Goal: Information Seeking & Learning: Learn about a topic

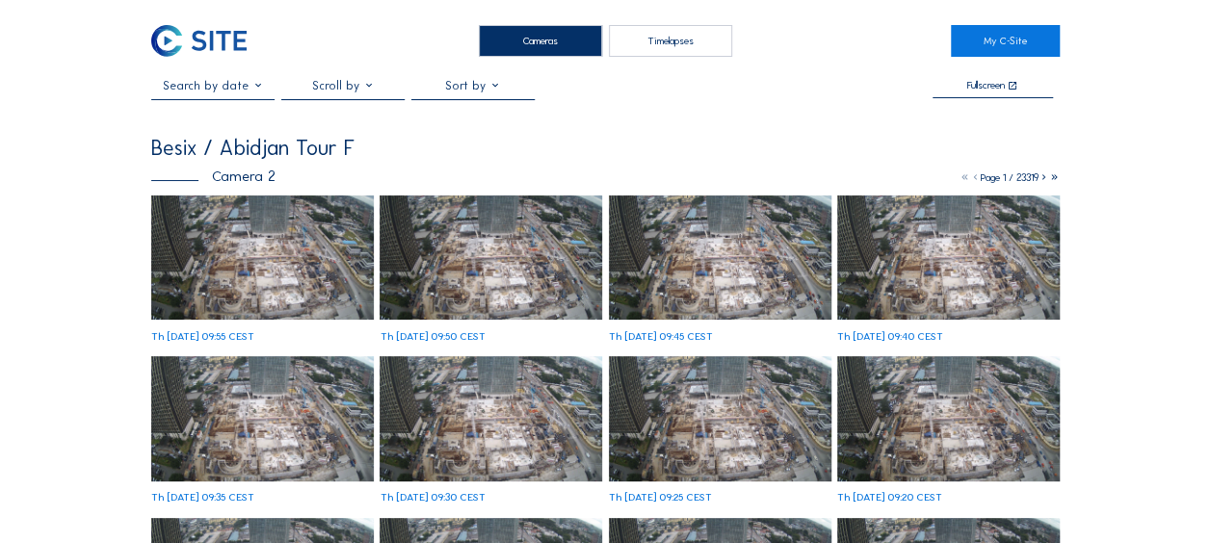
click at [247, 256] on img at bounding box center [262, 258] width 223 height 125
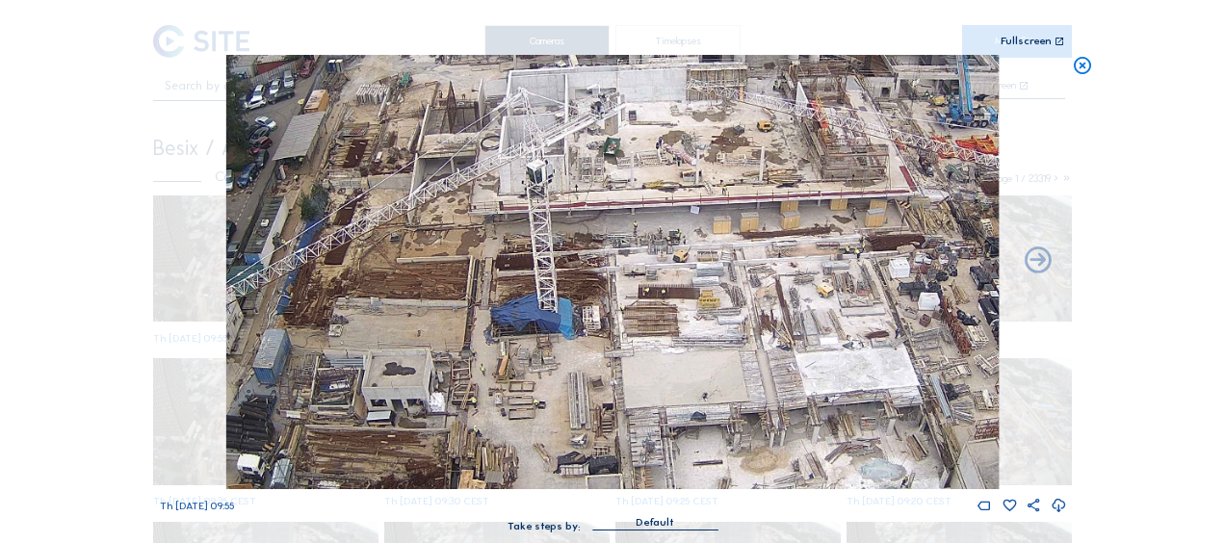
drag, startPoint x: 481, startPoint y: 301, endPoint x: 695, endPoint y: 283, distance: 215.5
click at [695, 283] on img at bounding box center [612, 272] width 773 height 434
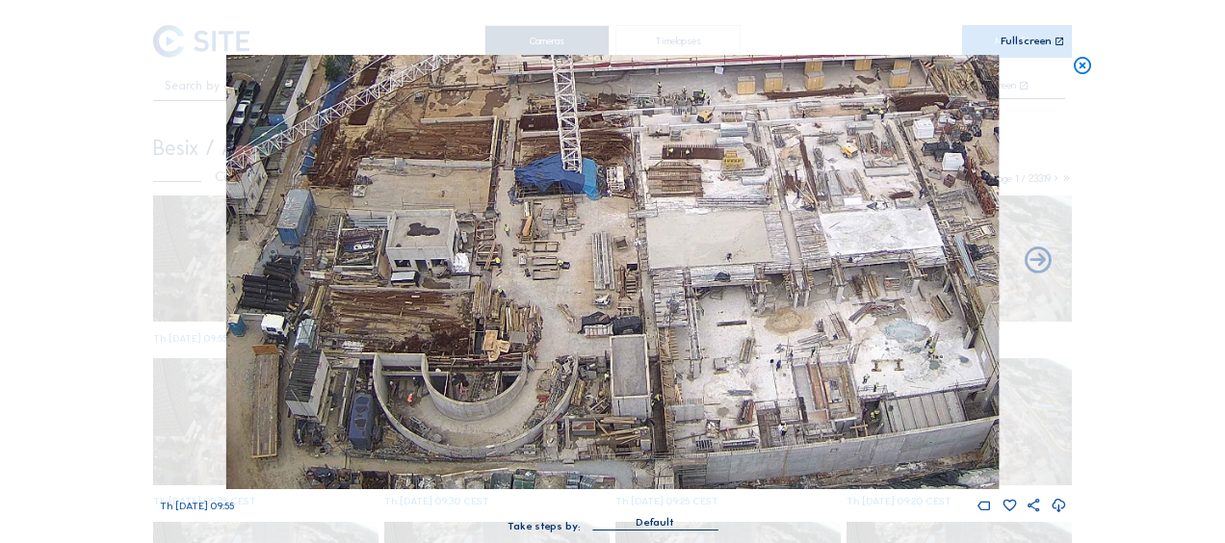
drag, startPoint x: 397, startPoint y: 315, endPoint x: 409, endPoint y: 222, distance: 94.3
click at [409, 222] on img at bounding box center [612, 272] width 773 height 434
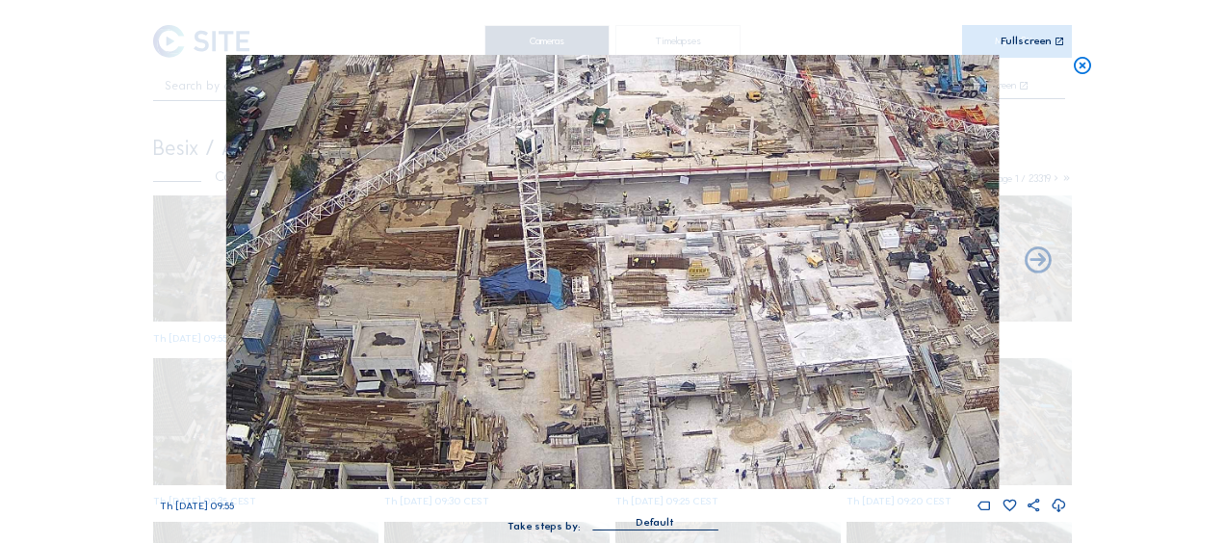
drag, startPoint x: 828, startPoint y: 175, endPoint x: 794, endPoint y: 285, distance: 115.2
click at [794, 285] on img at bounding box center [612, 272] width 773 height 434
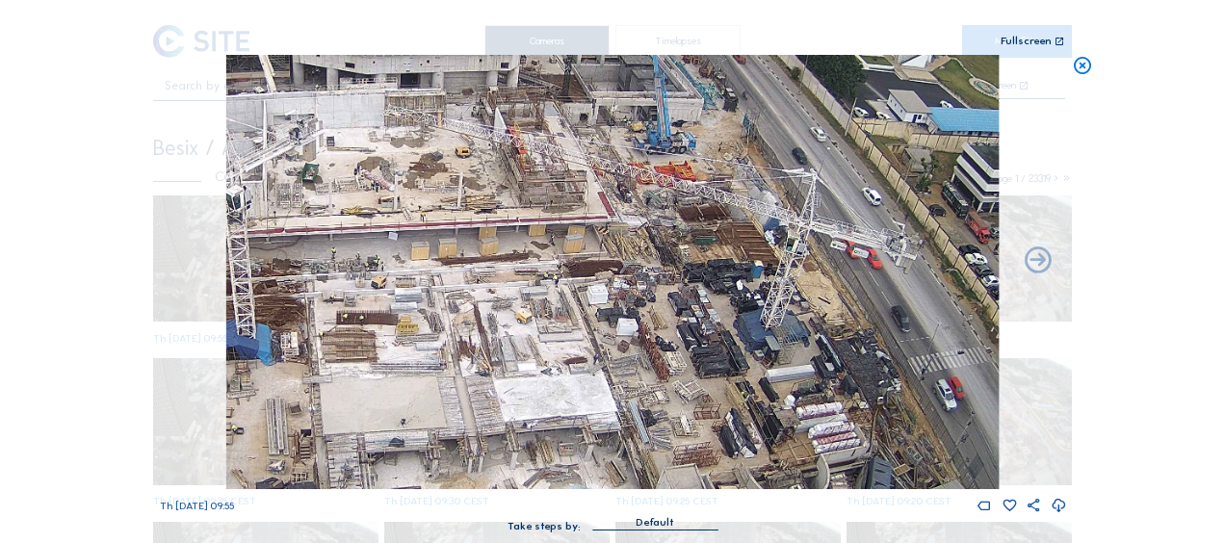
drag, startPoint x: 801, startPoint y: 291, endPoint x: 511, endPoint y: 347, distance: 296.2
click at [511, 347] on img at bounding box center [612, 272] width 773 height 434
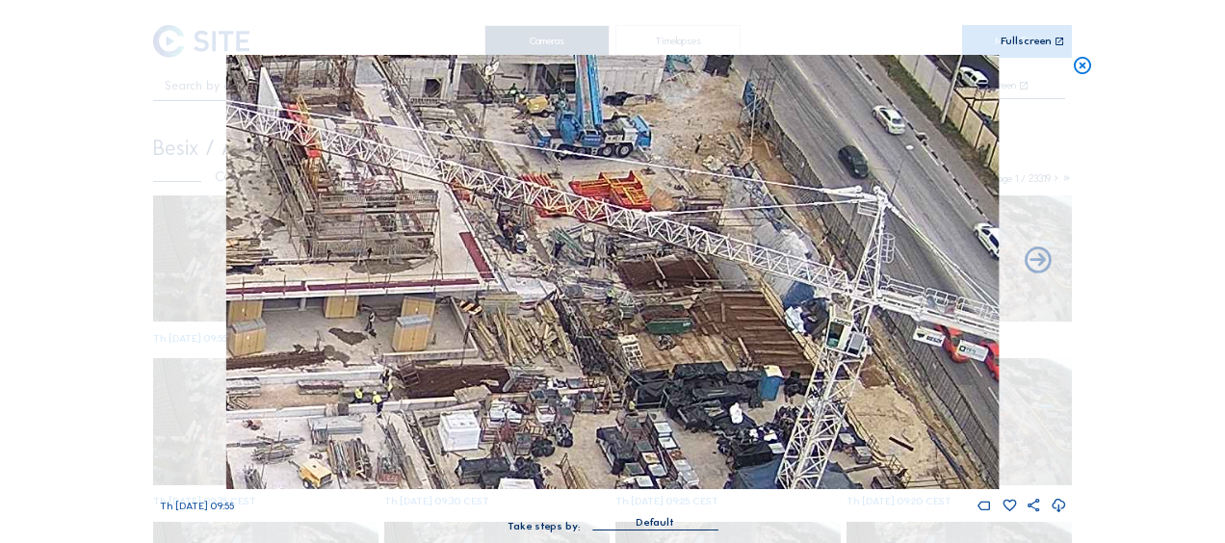
click at [638, 339] on img at bounding box center [612, 272] width 773 height 434
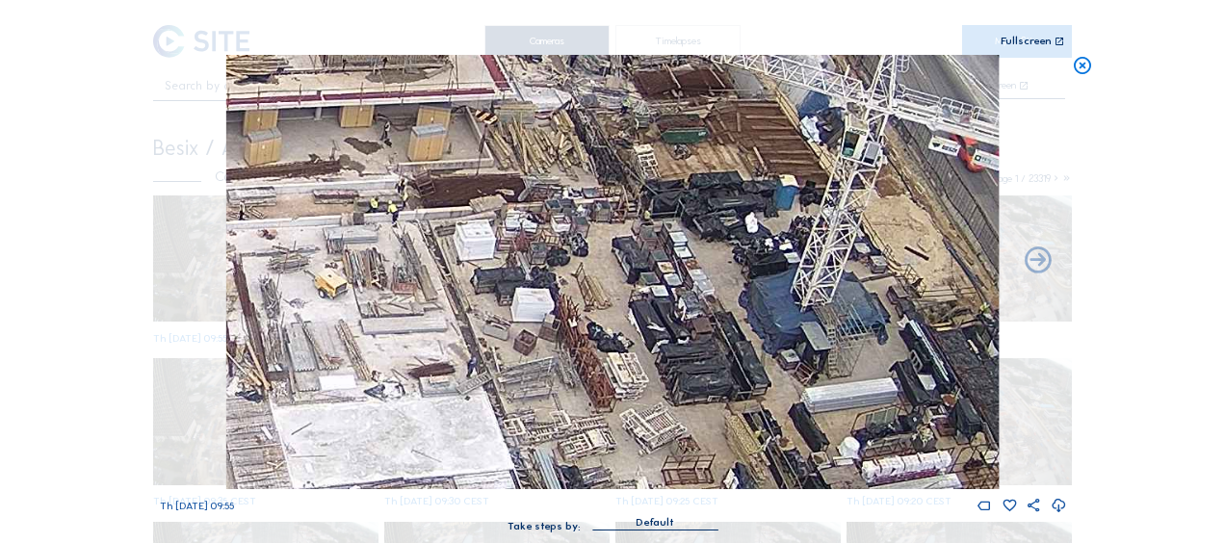
drag, startPoint x: 566, startPoint y: 367, endPoint x: 565, endPoint y: 263, distance: 104.0
click at [582, 175] on img at bounding box center [612, 272] width 773 height 434
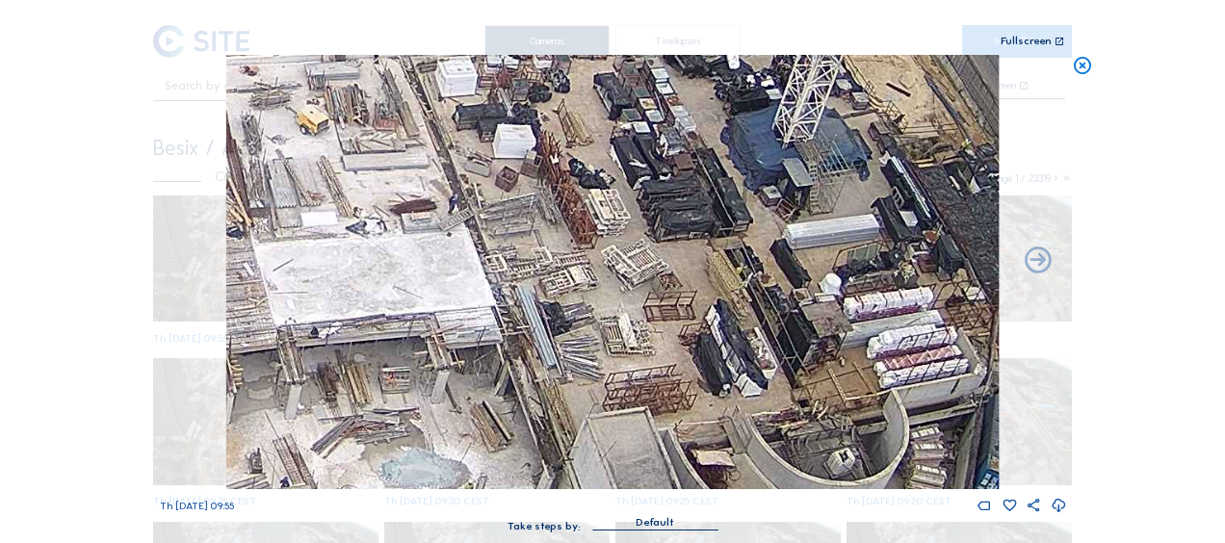
drag, startPoint x: 560, startPoint y: 351, endPoint x: 541, endPoint y: 189, distance: 162.9
click at [541, 189] on img at bounding box center [612, 272] width 773 height 434
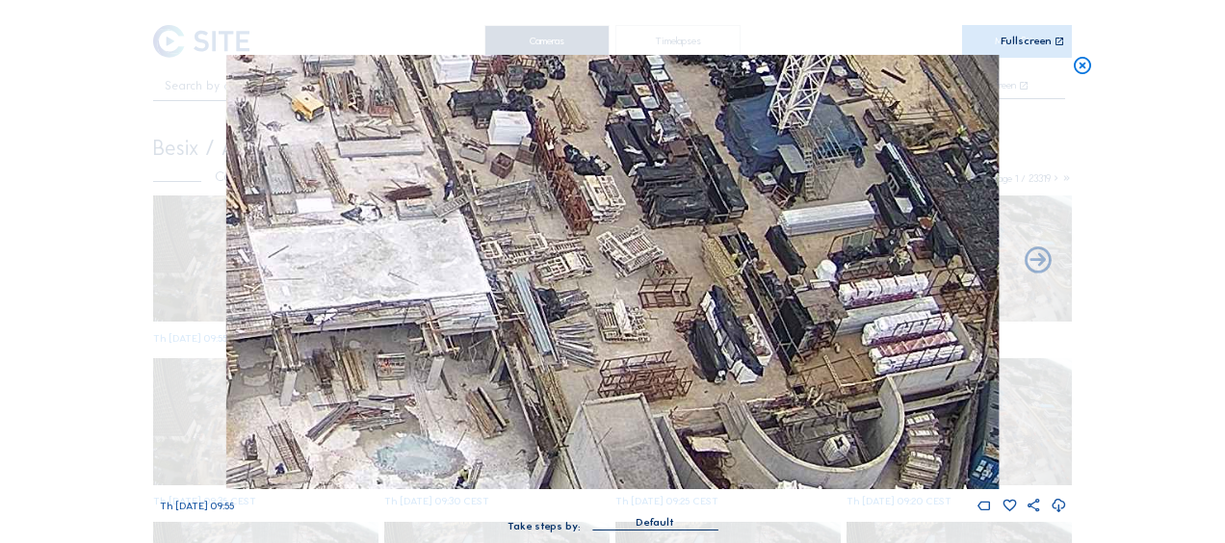
drag, startPoint x: 586, startPoint y: 329, endPoint x: 549, endPoint y: 212, distance: 123.1
click at [549, 212] on img at bounding box center [612, 272] width 773 height 434
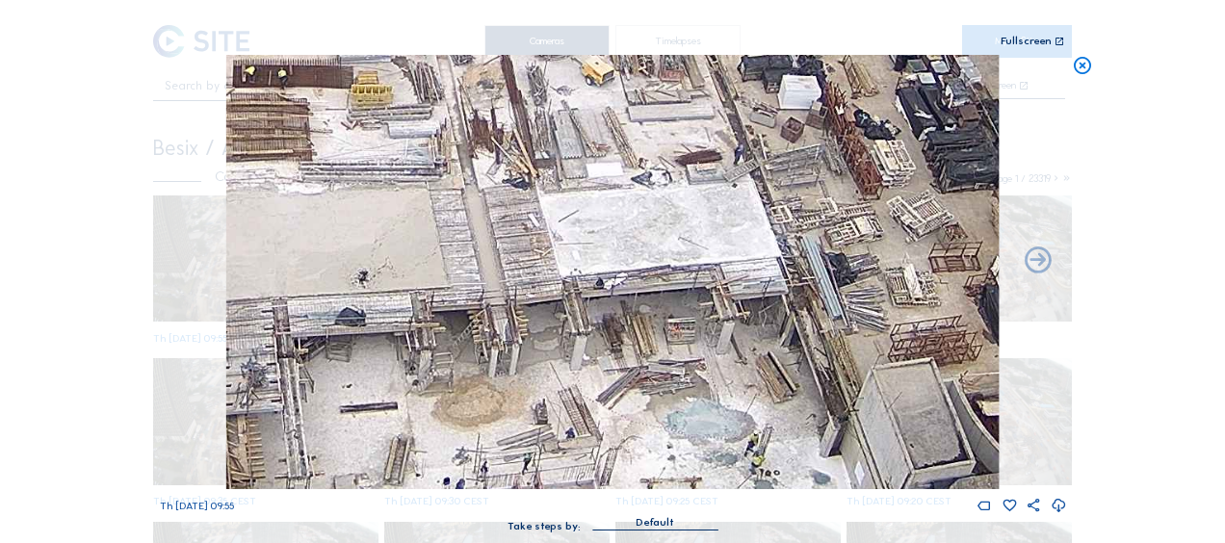
drag, startPoint x: 360, startPoint y: 271, endPoint x: 682, endPoint y: 339, distance: 328.9
click at [682, 339] on img at bounding box center [612, 272] width 773 height 434
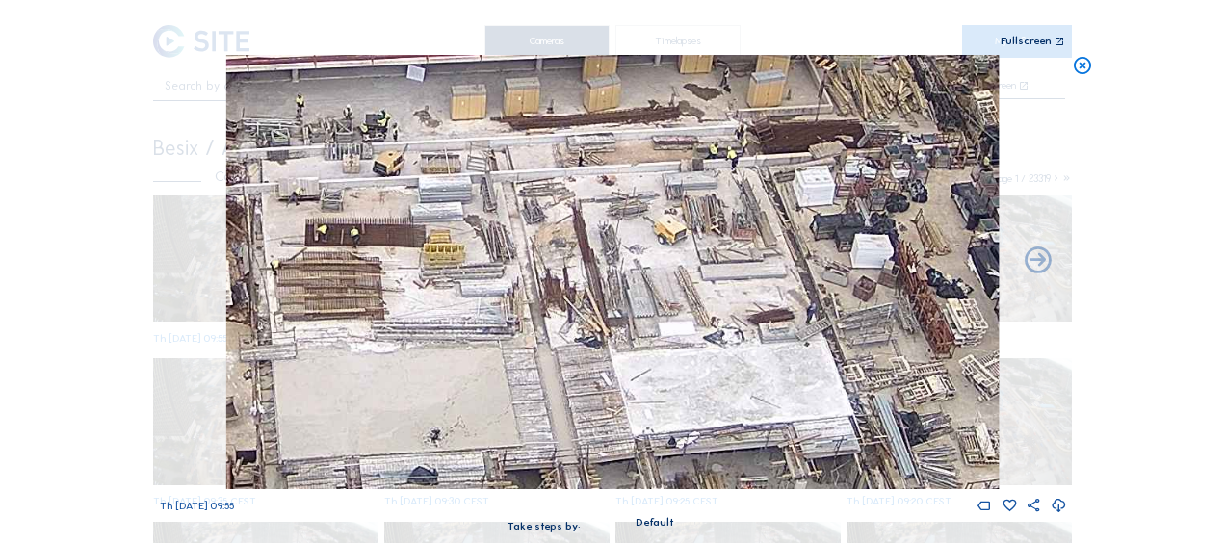
drag, startPoint x: 618, startPoint y: 260, endPoint x: 620, endPoint y: 356, distance: 96.3
click at [681, 410] on img at bounding box center [612, 272] width 773 height 434
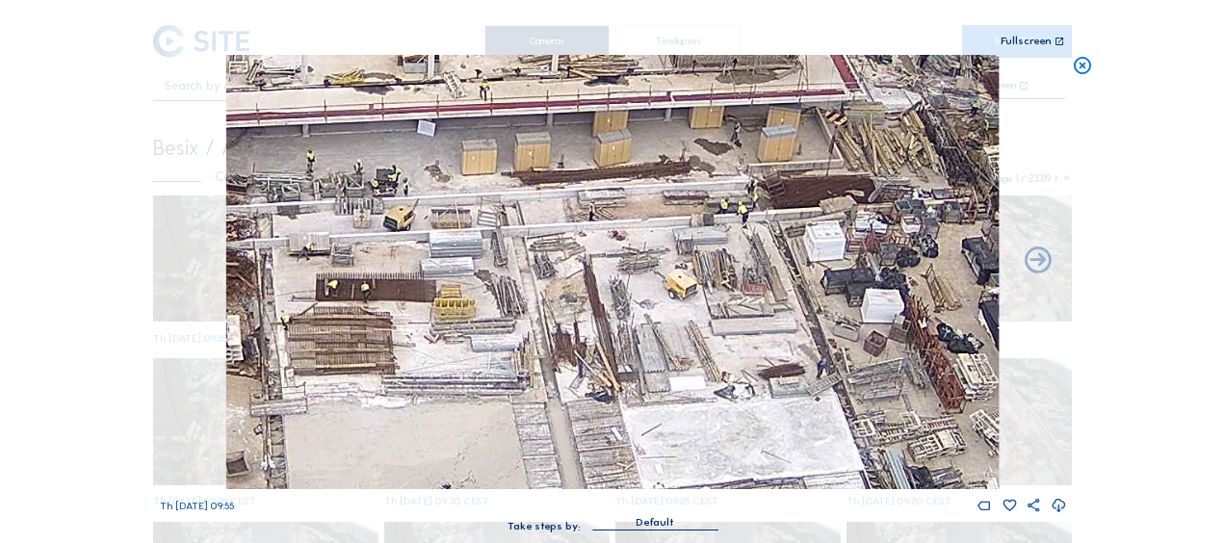
drag, startPoint x: 598, startPoint y: 314, endPoint x: 613, endPoint y: 374, distance: 61.4
click at [613, 374] on img at bounding box center [612, 272] width 773 height 434
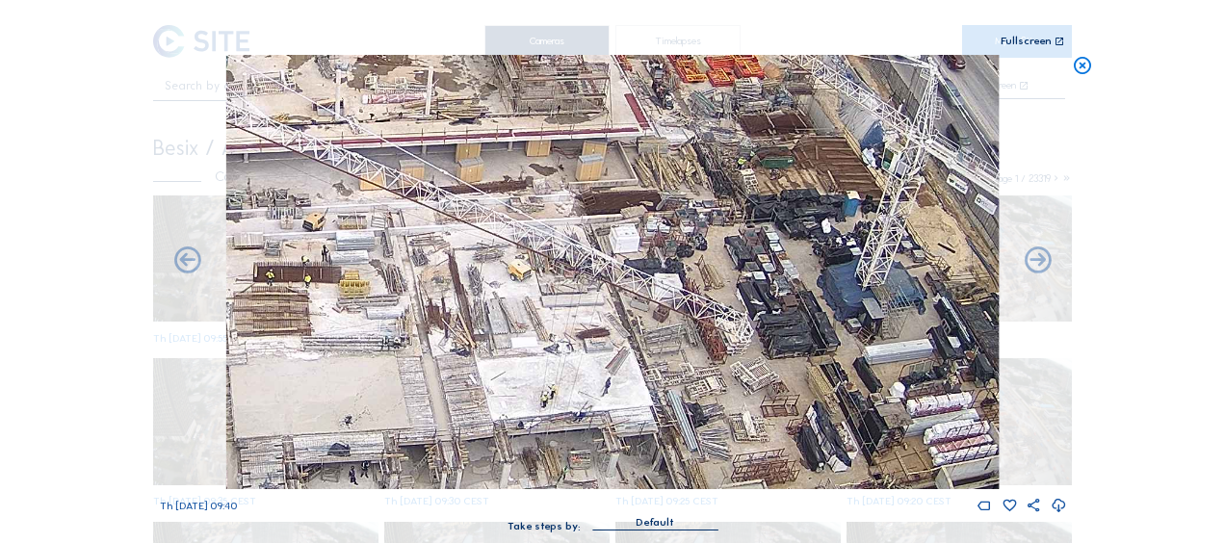
drag, startPoint x: 722, startPoint y: 339, endPoint x: 572, endPoint y: 308, distance: 153.4
click at [572, 308] on img at bounding box center [612, 272] width 773 height 434
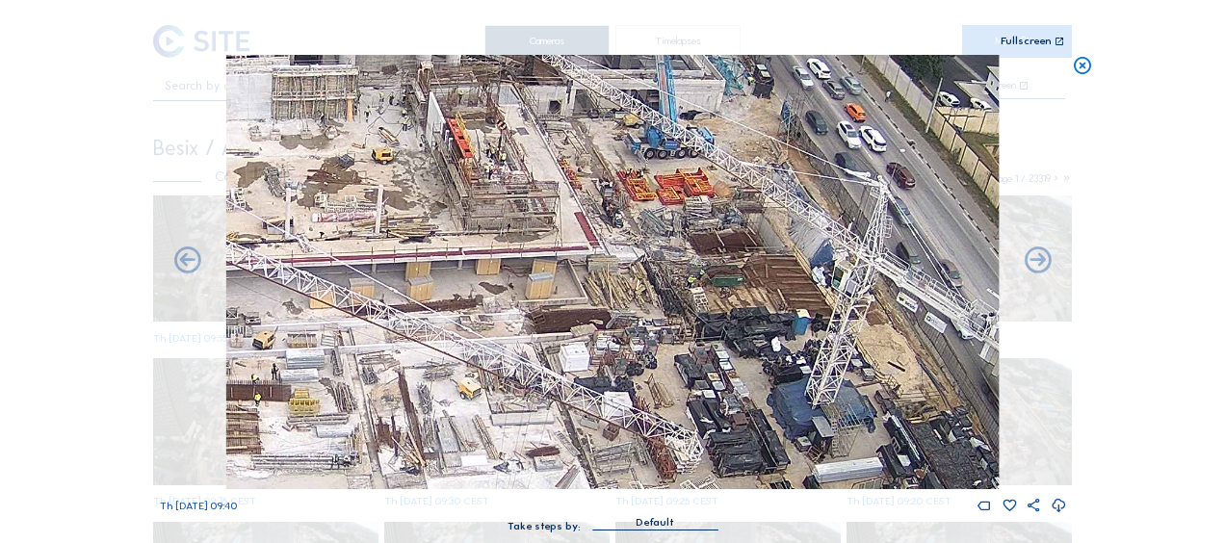
drag, startPoint x: 761, startPoint y: 279, endPoint x: 720, endPoint y: 395, distance: 122.8
click at [720, 395] on img at bounding box center [612, 272] width 773 height 434
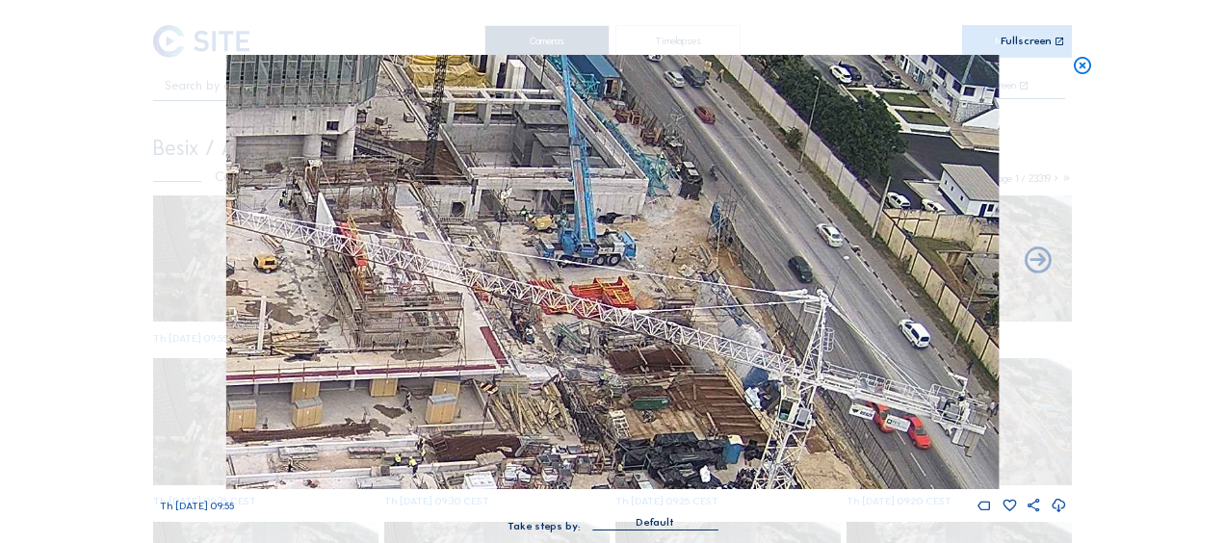
drag, startPoint x: 441, startPoint y: 351, endPoint x: 468, endPoint y: 415, distance: 69.9
click at [476, 421] on img at bounding box center [612, 272] width 773 height 434
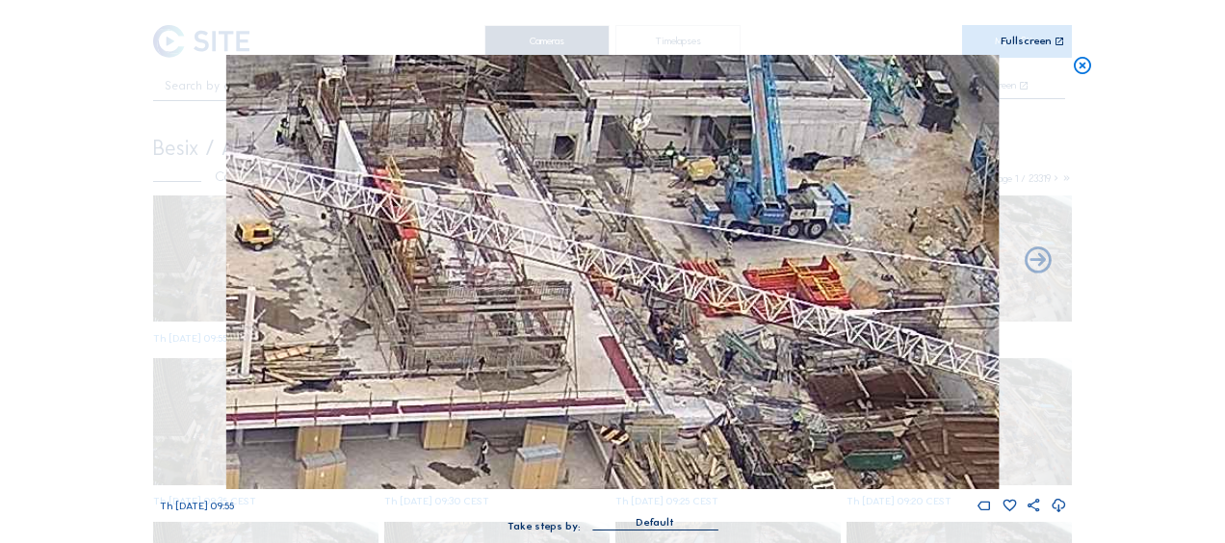
drag, startPoint x: 407, startPoint y: 351, endPoint x: 427, endPoint y: 261, distance: 91.8
click at [427, 261] on img at bounding box center [612, 272] width 773 height 434
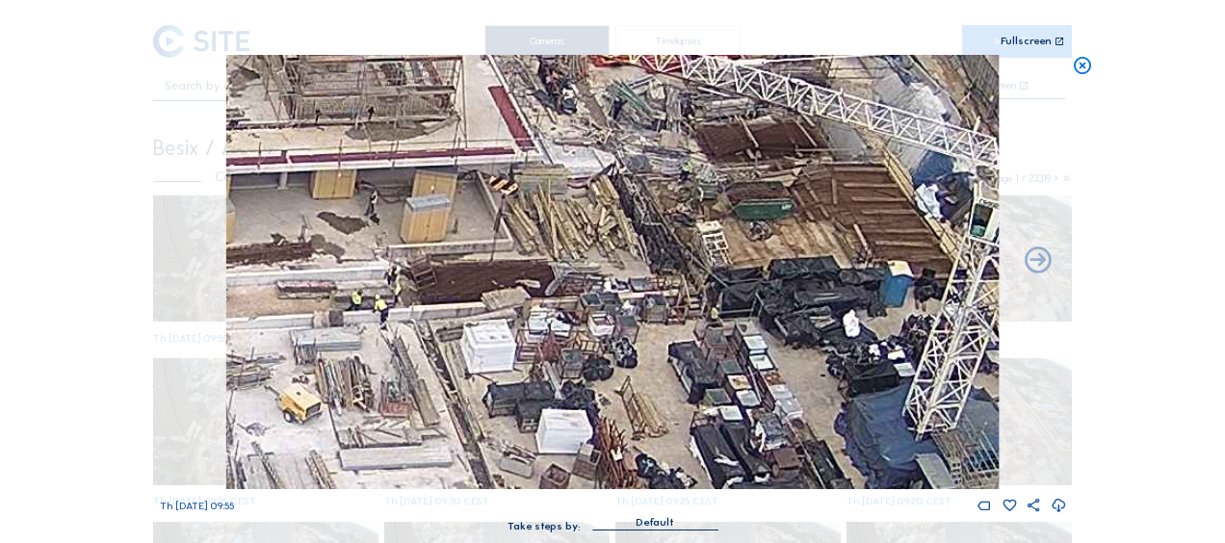
drag, startPoint x: 517, startPoint y: 337, endPoint x: 405, endPoint y: 89, distance: 272.9
click at [405, 89] on img at bounding box center [612, 272] width 773 height 434
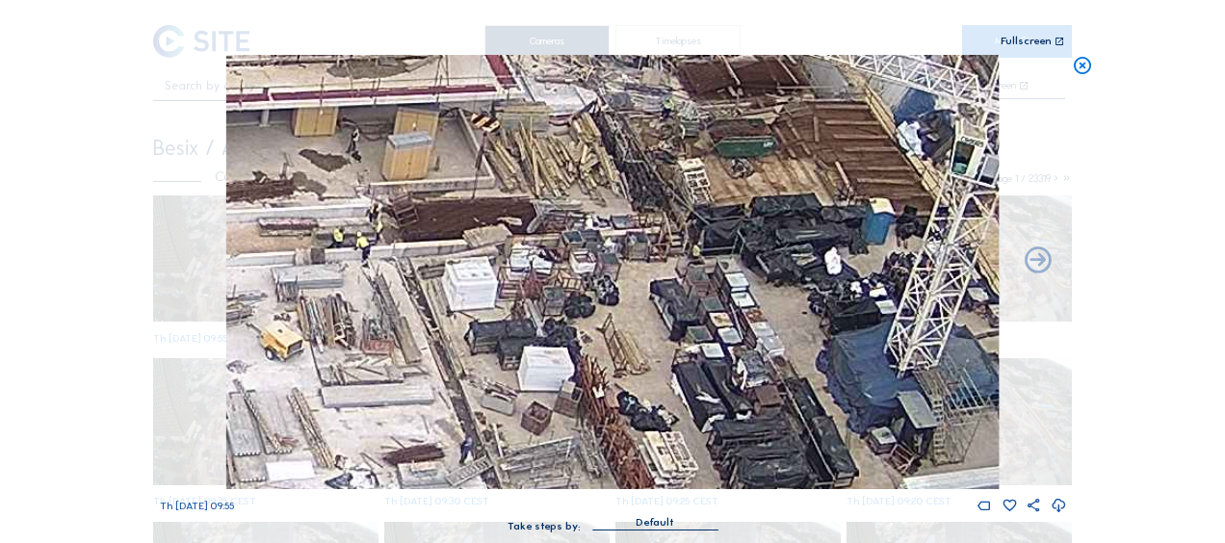
drag, startPoint x: 484, startPoint y: 249, endPoint x: 462, endPoint y: 191, distance: 61.6
click at [463, 191] on img at bounding box center [612, 272] width 773 height 434
